Goal: Task Accomplishment & Management: Use online tool/utility

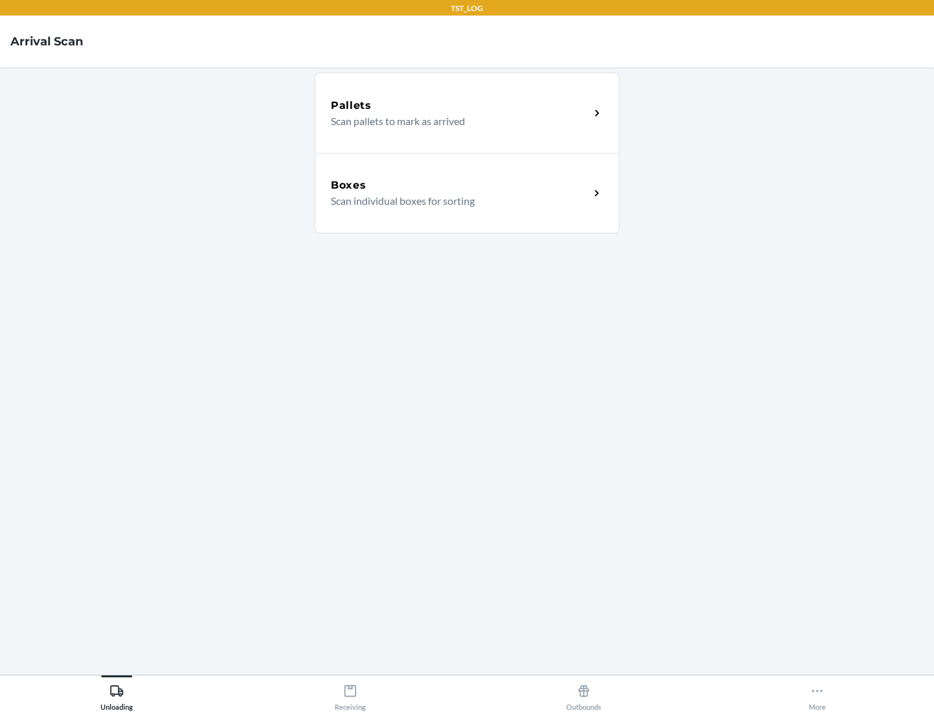
click at [460, 185] on div "Boxes" at bounding box center [460, 186] width 259 height 16
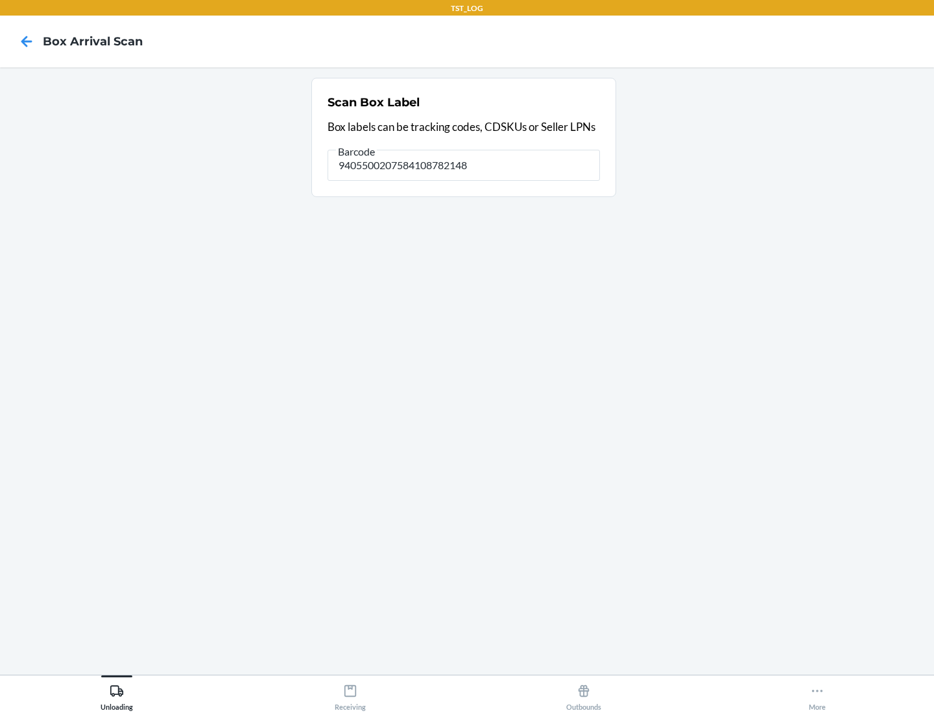
type input "9405500207584108782148"
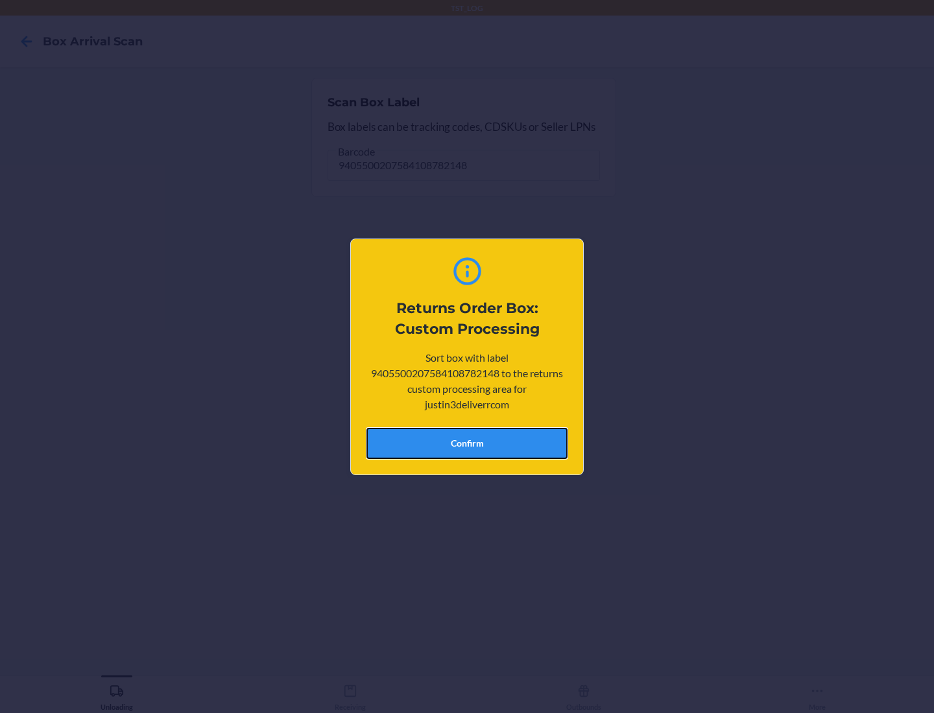
click at [467, 443] on button "Confirm" at bounding box center [466, 443] width 201 height 31
